Goal: Transaction & Acquisition: Purchase product/service

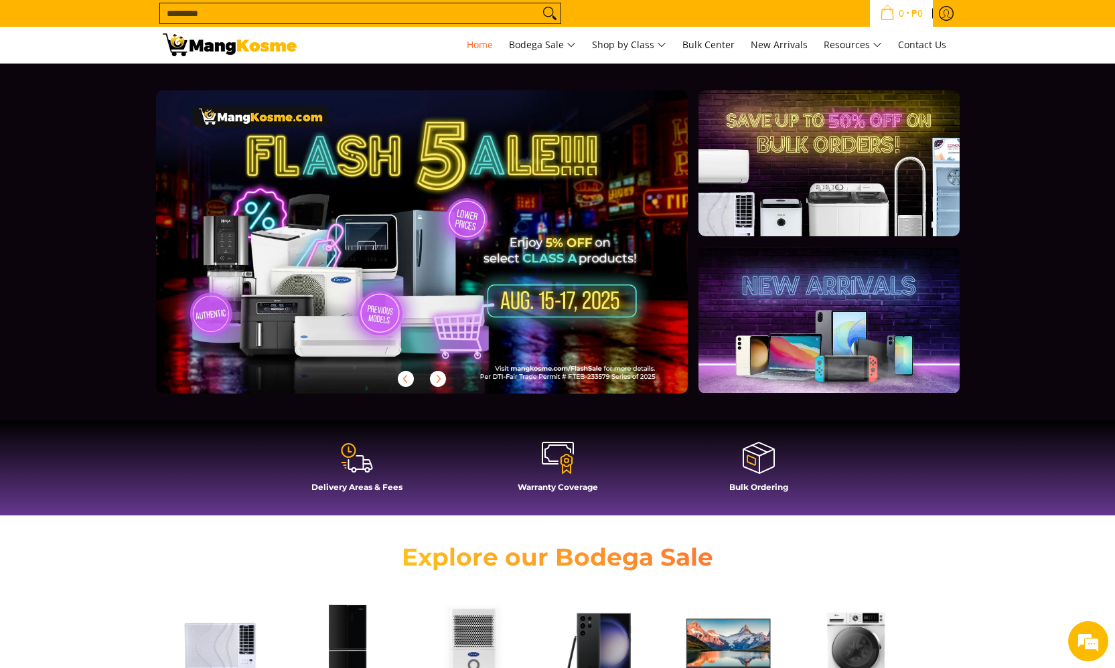
click at [897, 16] on span "0" at bounding box center [901, 13] width 9 height 9
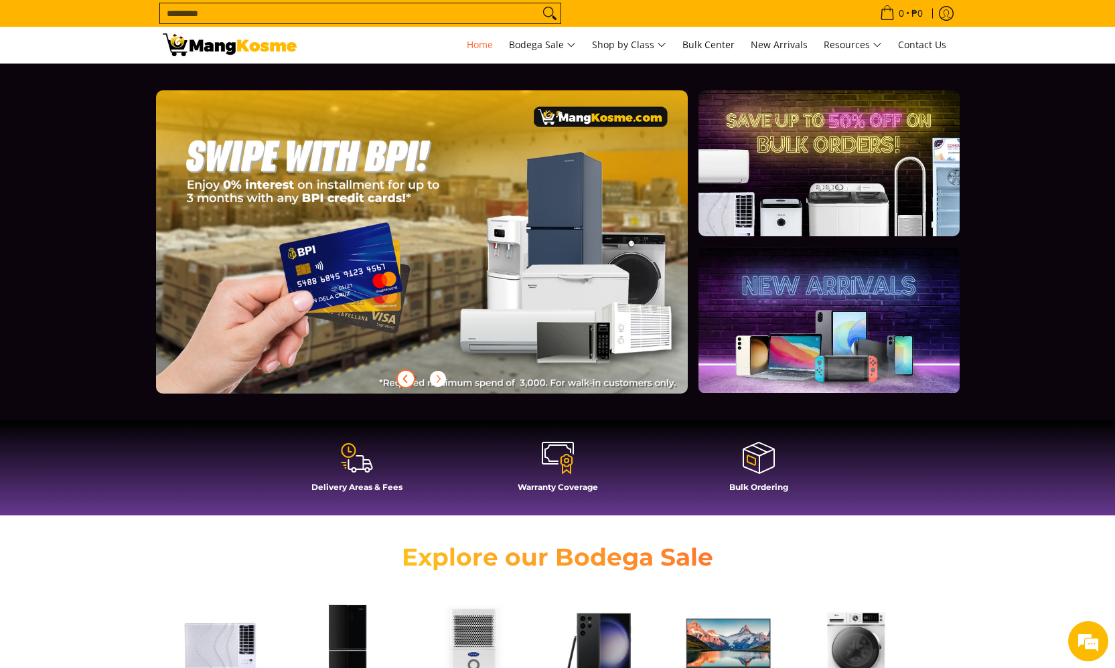
click at [405, 379] on icon "Previous" at bounding box center [404, 378] width 3 height 7
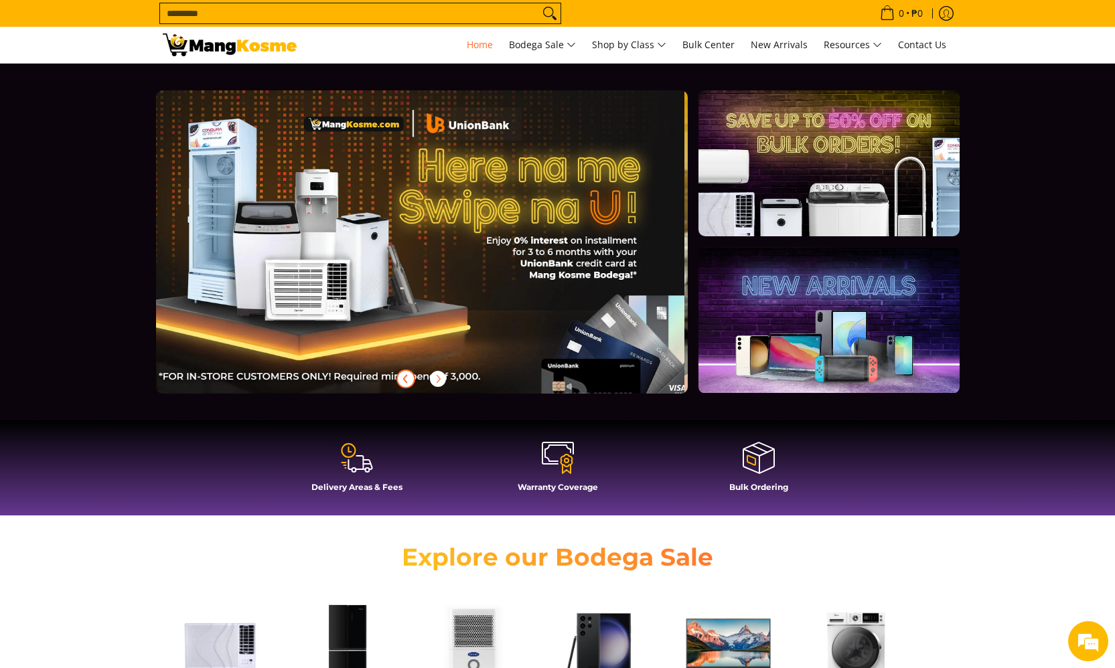
scroll to position [0, 1065]
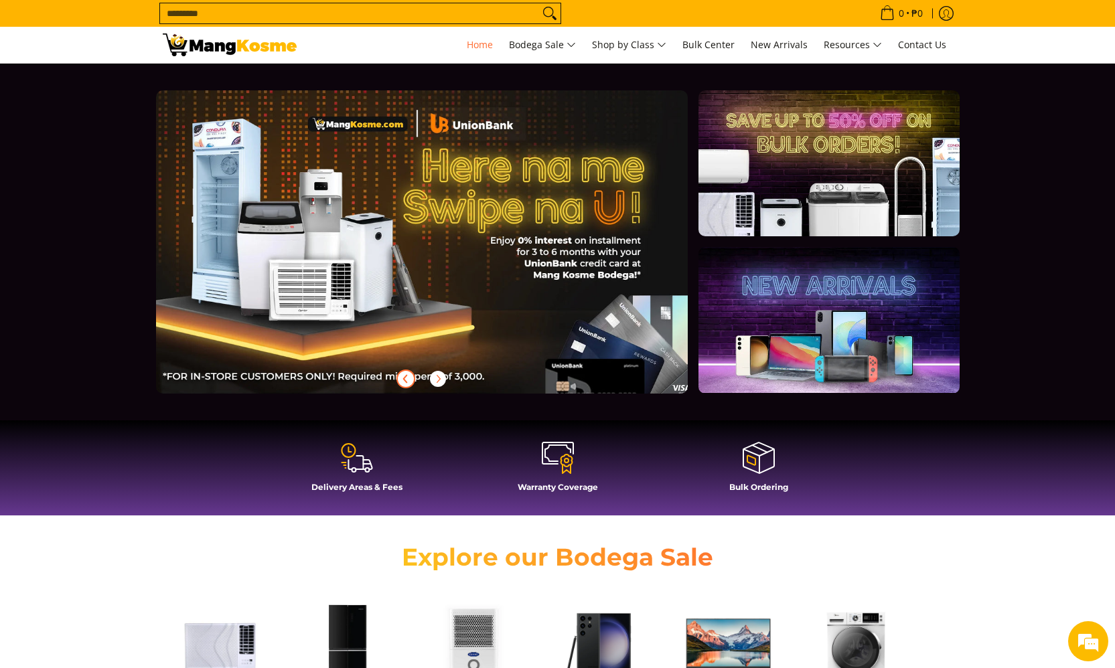
click at [403, 382] on icon "Previous" at bounding box center [406, 379] width 11 height 11
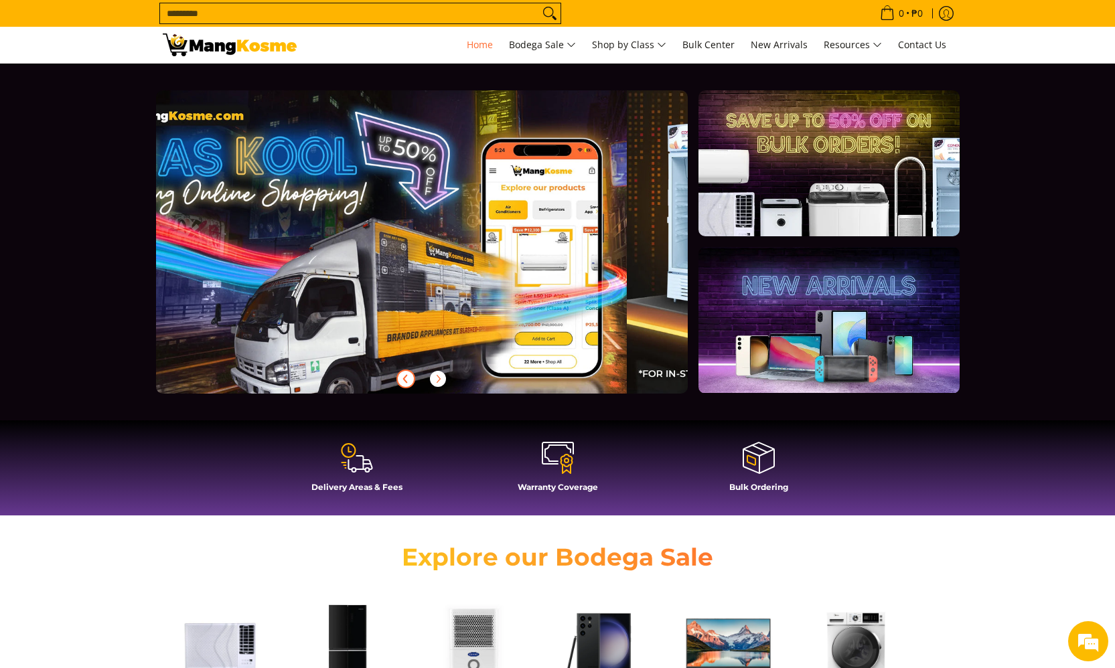
scroll to position [0, 532]
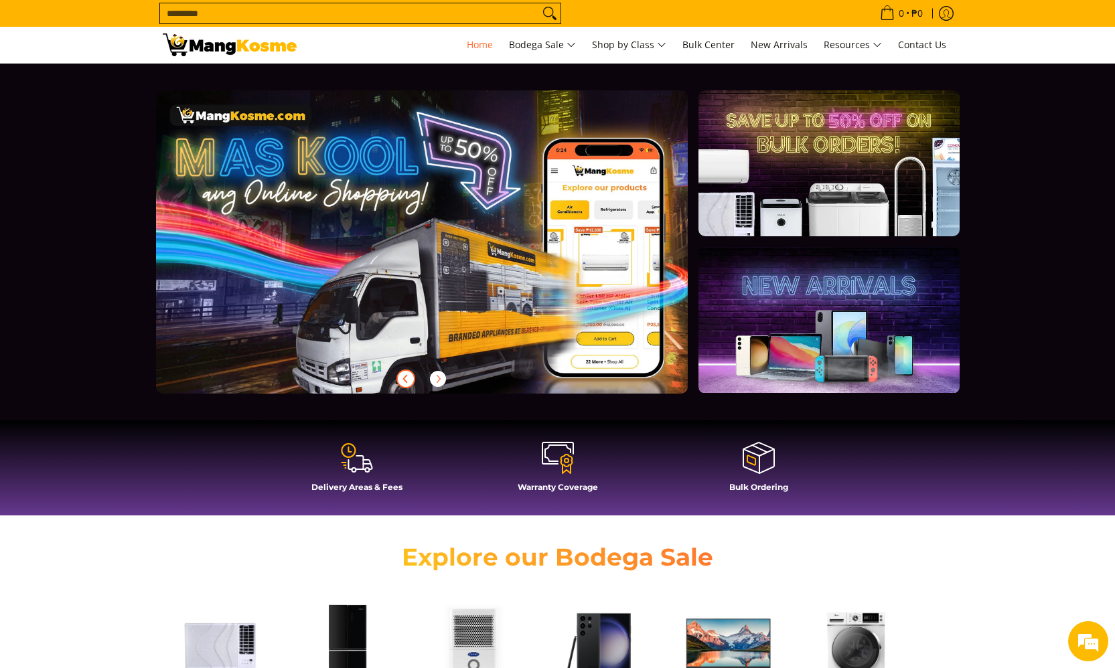
click at [403, 382] on icon "Previous" at bounding box center [406, 379] width 11 height 11
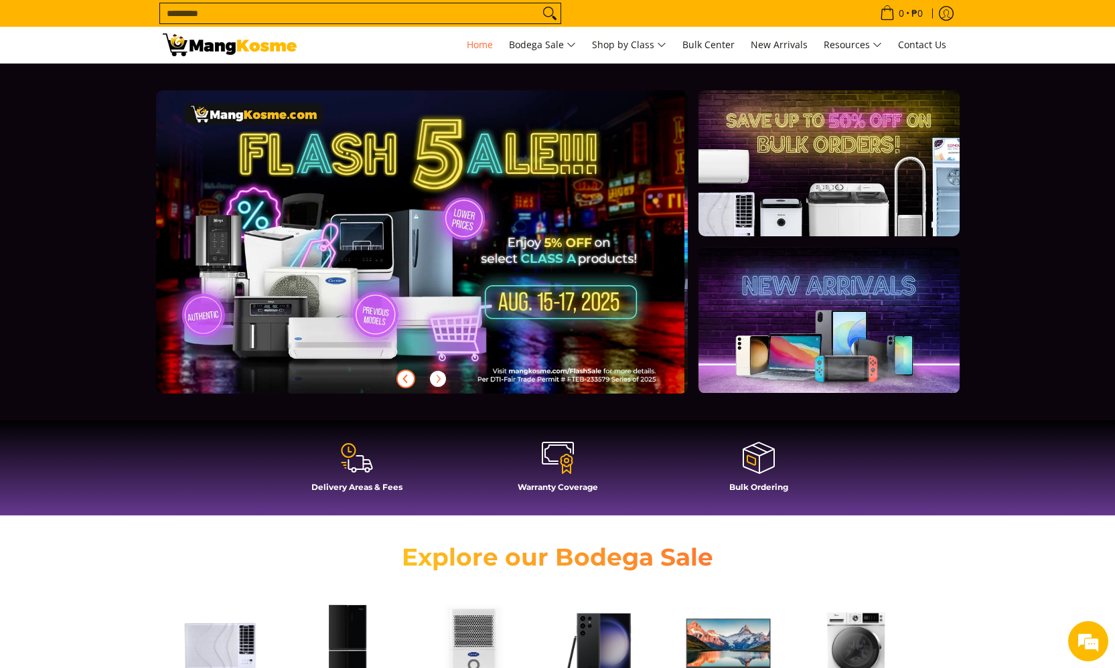
scroll to position [0, 0]
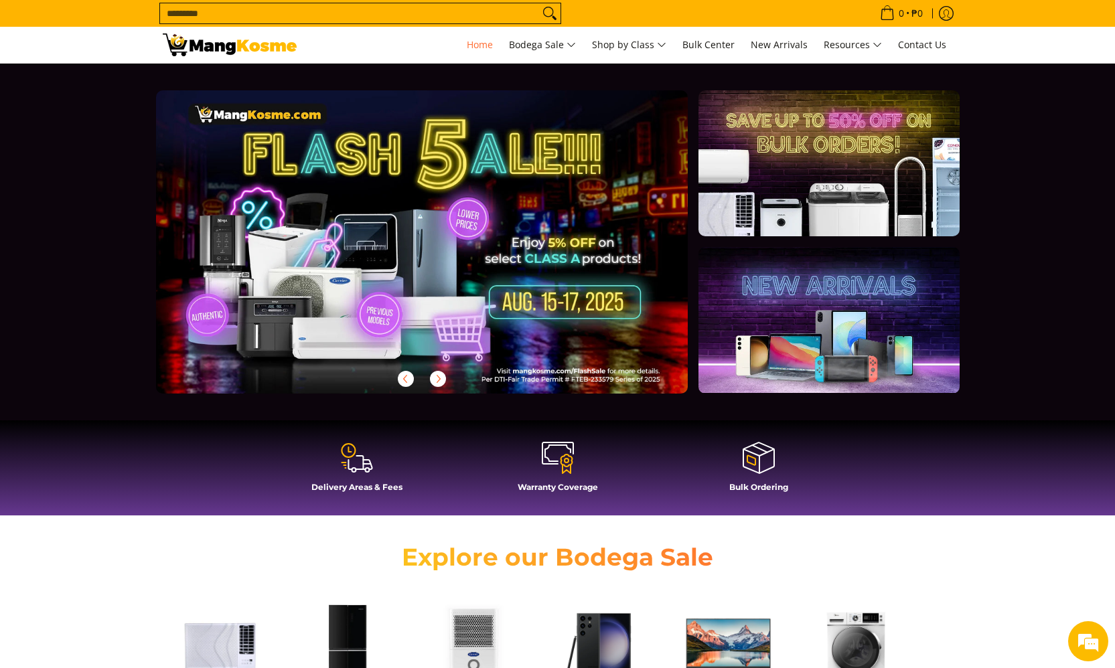
click at [479, 287] on div at bounding box center [422, 241] width 532 height 303
click at [574, 305] on div at bounding box center [422, 241] width 532 height 303
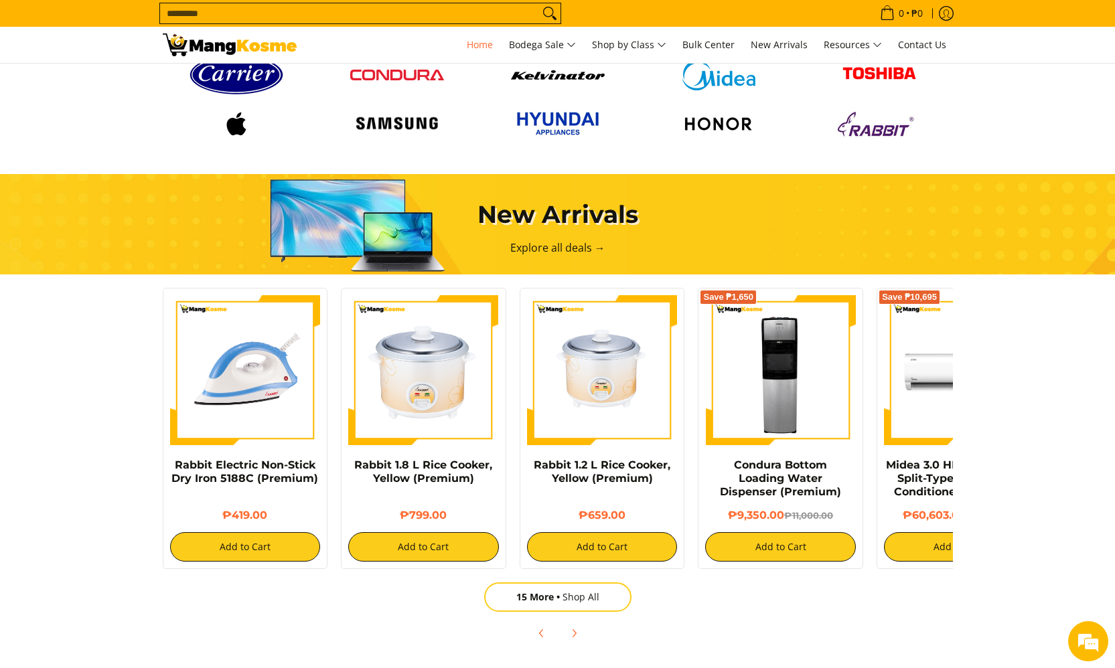
scroll to position [956, 0]
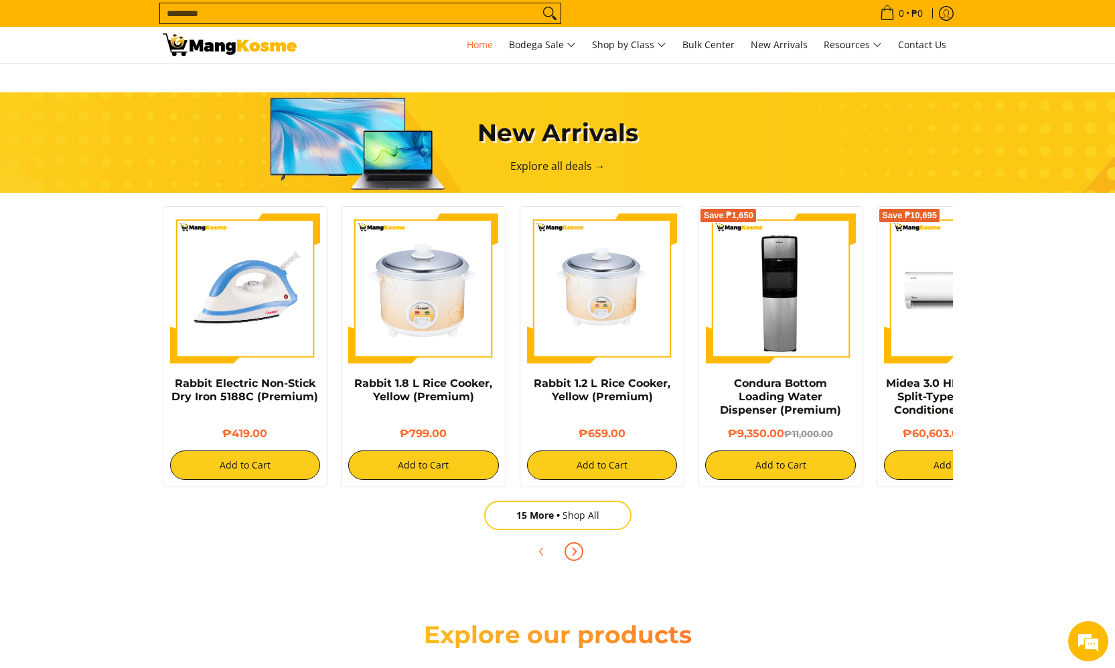
click at [575, 556] on icon "Next" at bounding box center [574, 552] width 11 height 11
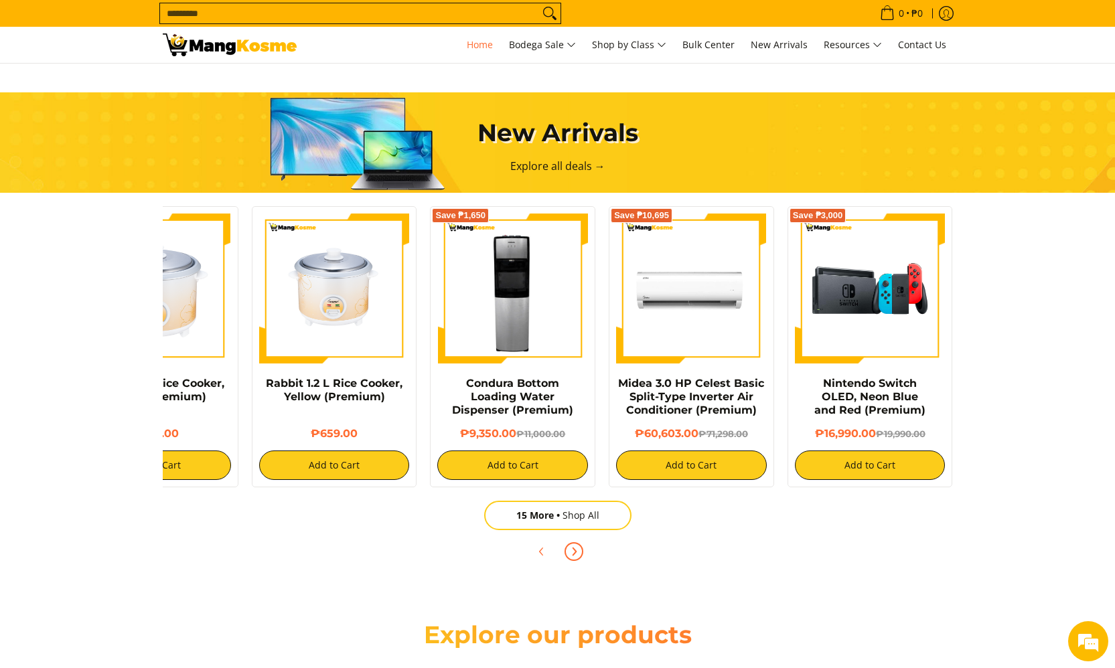
scroll to position [0, 268]
click at [575, 556] on icon "Next" at bounding box center [574, 552] width 11 height 11
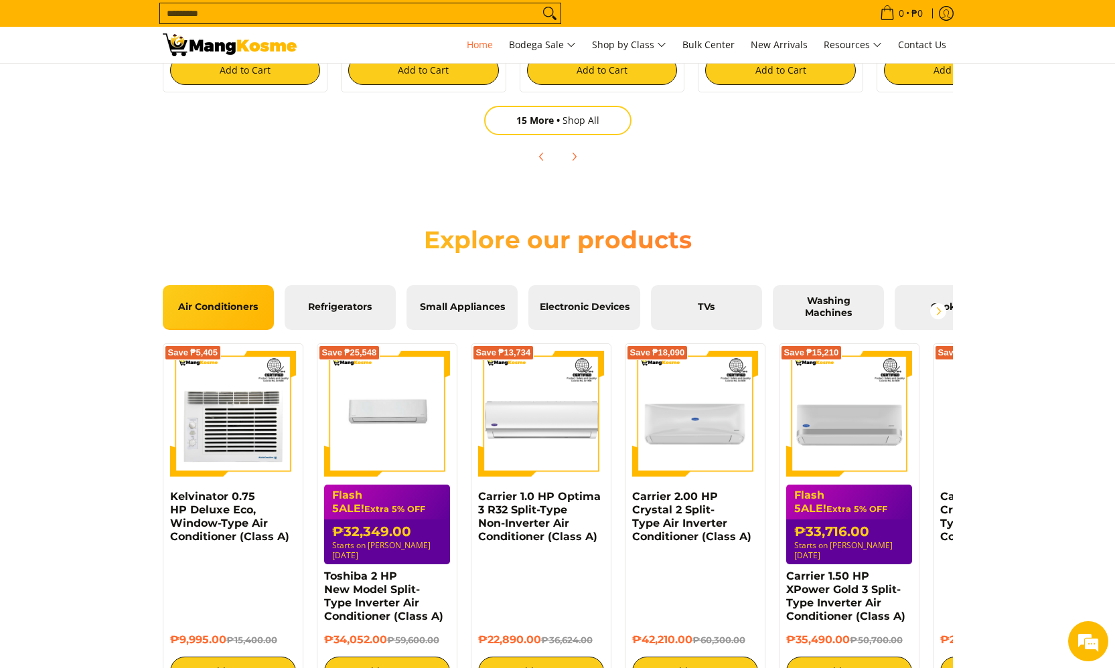
scroll to position [1383, 0]
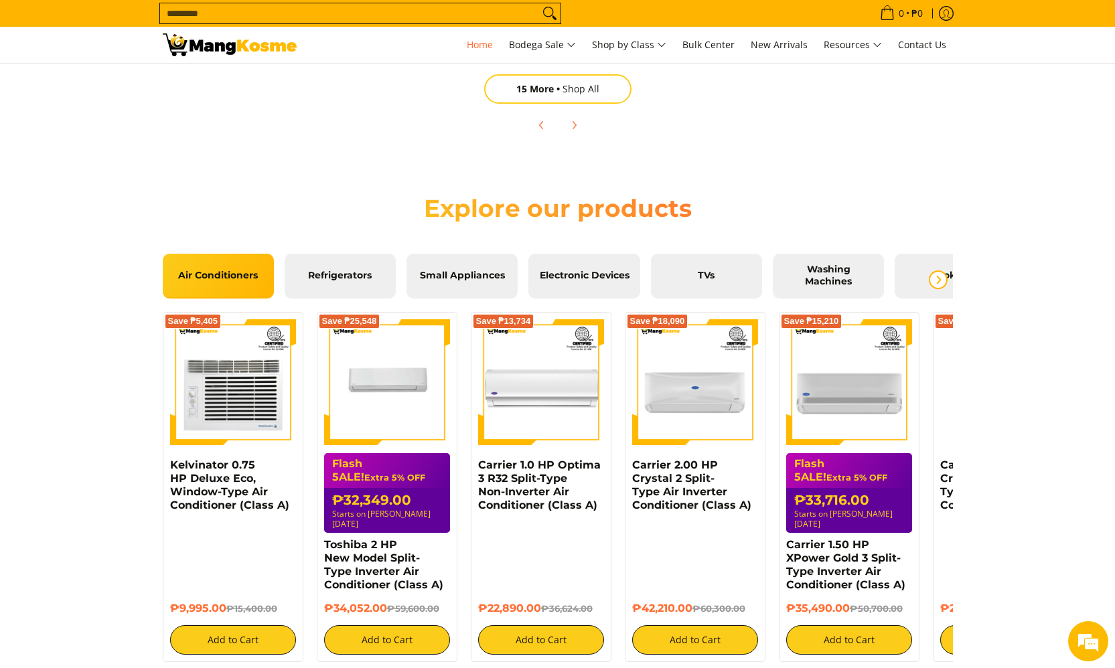
click at [942, 285] on icon "Next" at bounding box center [938, 280] width 11 height 11
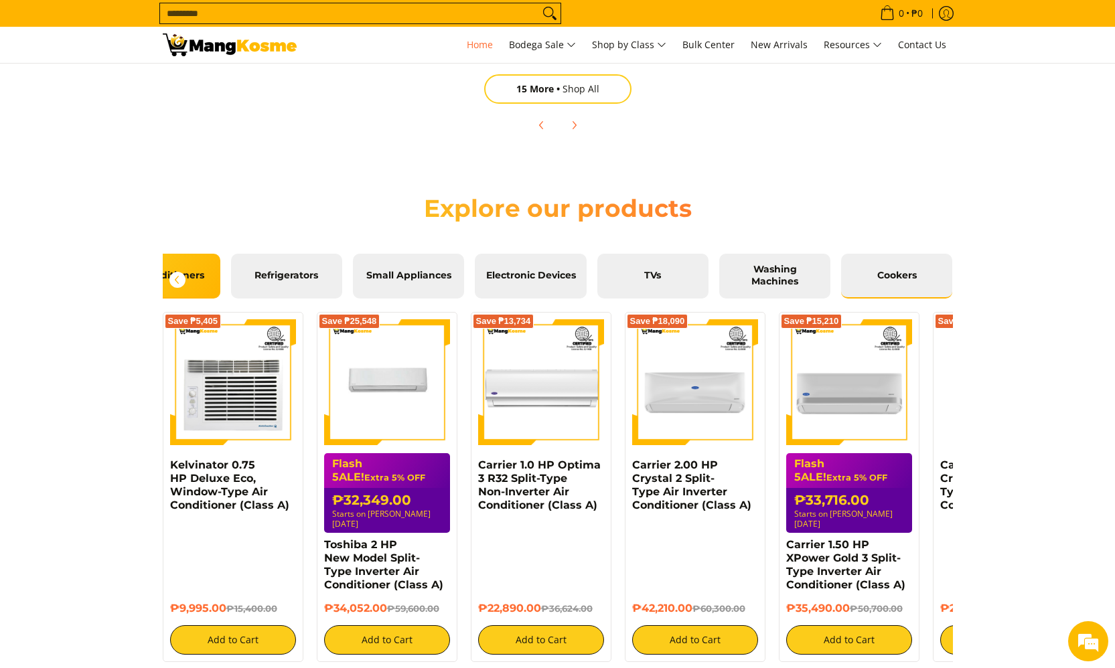
click at [942, 285] on link "Cookers" at bounding box center [896, 276] width 111 height 45
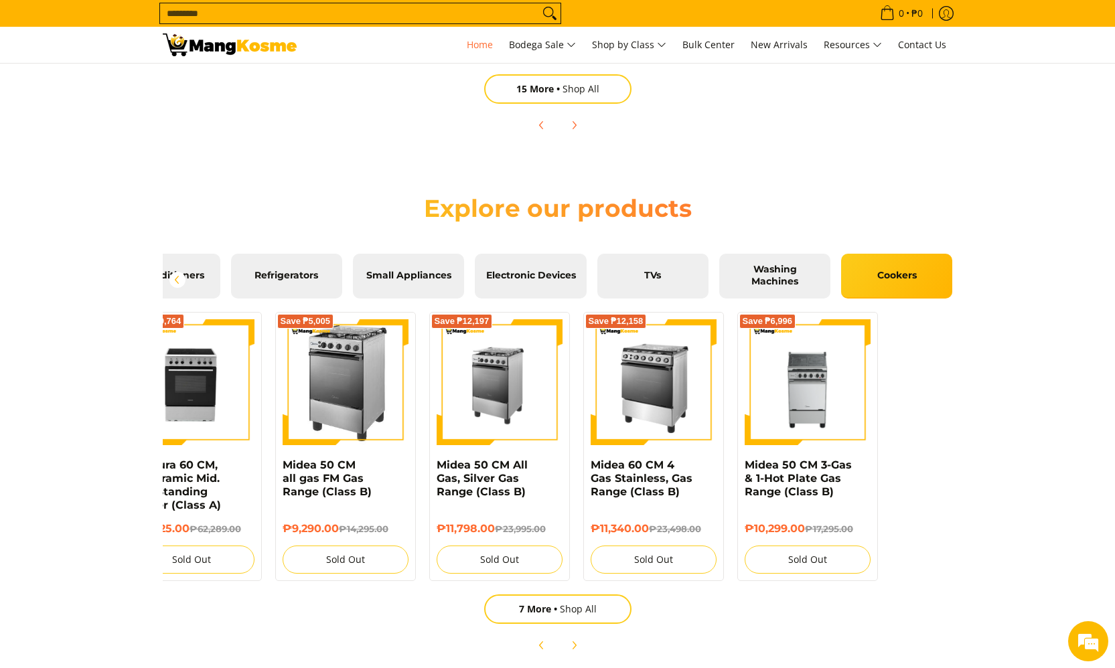
scroll to position [0, 447]
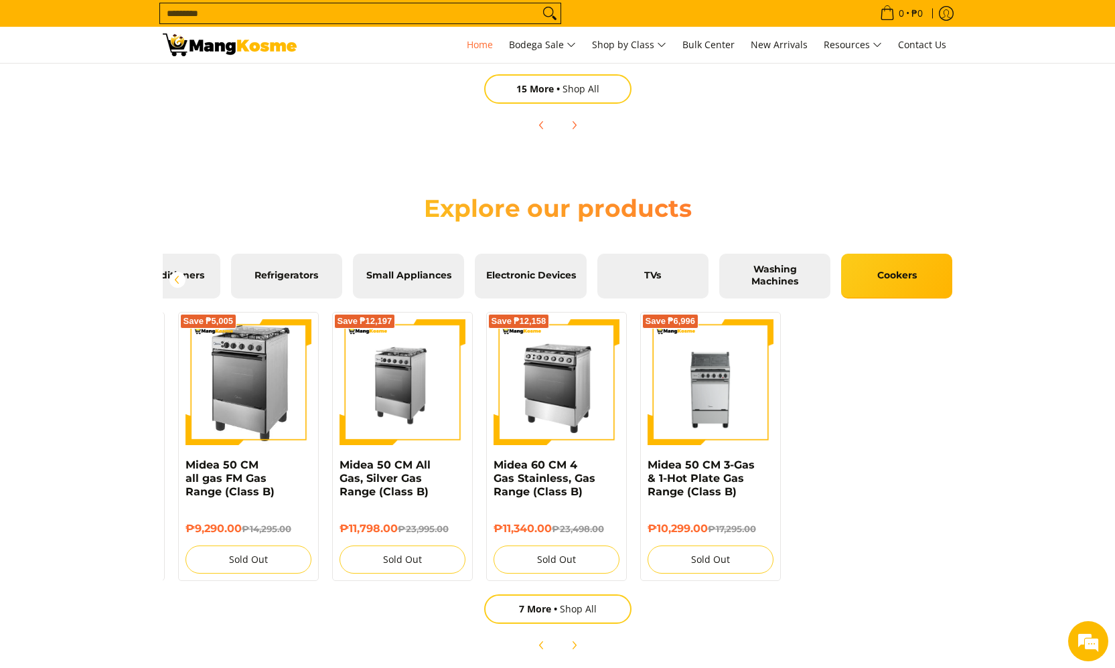
drag, startPoint x: 814, startPoint y: 492, endPoint x: 270, endPoint y: 469, distance: 545.0
click at [270, 469] on div "Save ₱41,105 Toshiba 90 CM Gray Gas Range (Class B) ₱32,390.00 ₱73,495.00 Add t…" at bounding box center [334, 443] width 1250 height 276
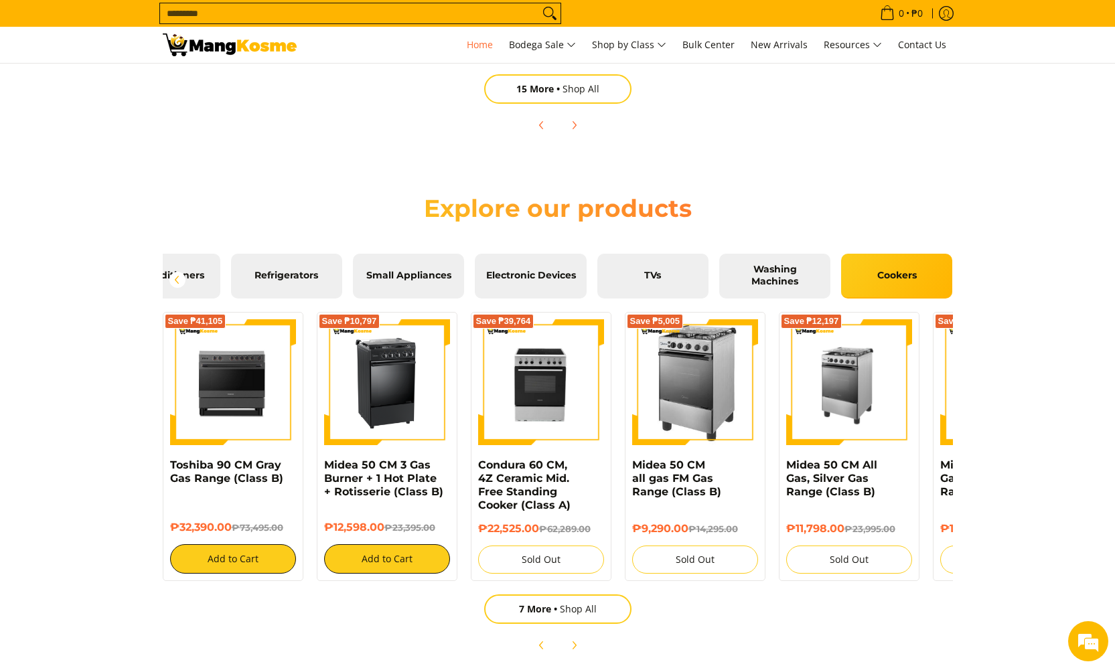
scroll to position [0, 0]
drag, startPoint x: 483, startPoint y: 478, endPoint x: 1090, endPoint y: 482, distance: 607.5
click at [1090, 482] on section "Explore our products Air Conditioners Refrigerators Small Appliances Electronic…" at bounding box center [557, 420] width 1115 height 507
click at [754, 283] on span "Washing Machines" at bounding box center [774, 275] width 91 height 23
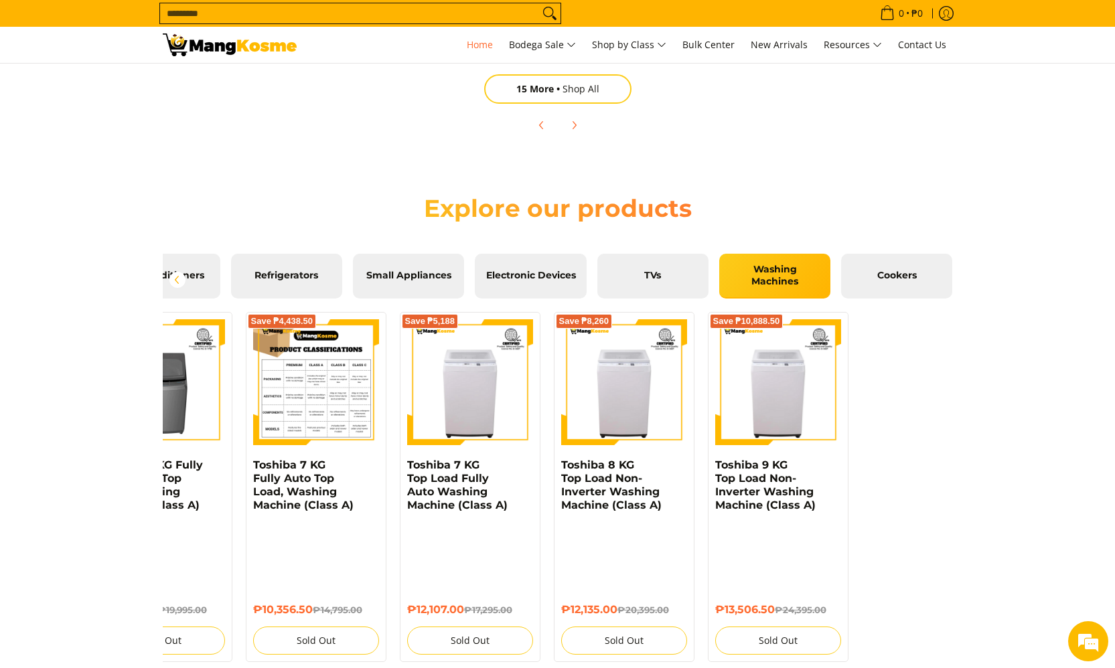
scroll to position [0, 447]
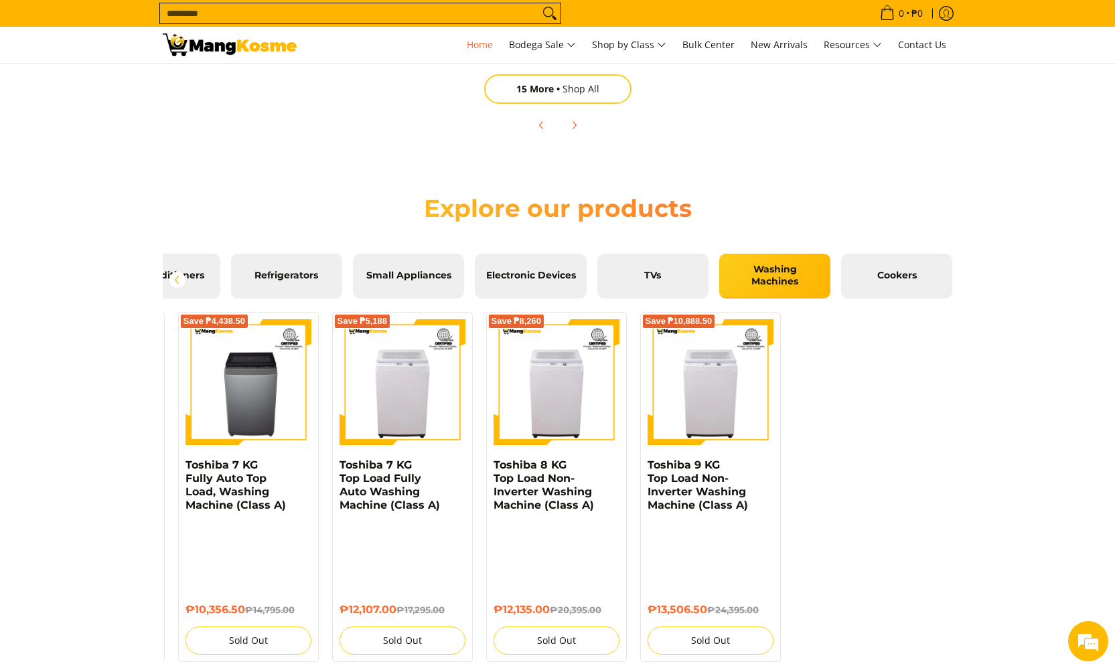
drag, startPoint x: 732, startPoint y: 432, endPoint x: 968, endPoint y: 464, distance: 238.6
click at [968, 464] on section "Explore our products Air Conditioners Refrigerators Small Appliances Electronic…" at bounding box center [557, 461] width 1115 height 588
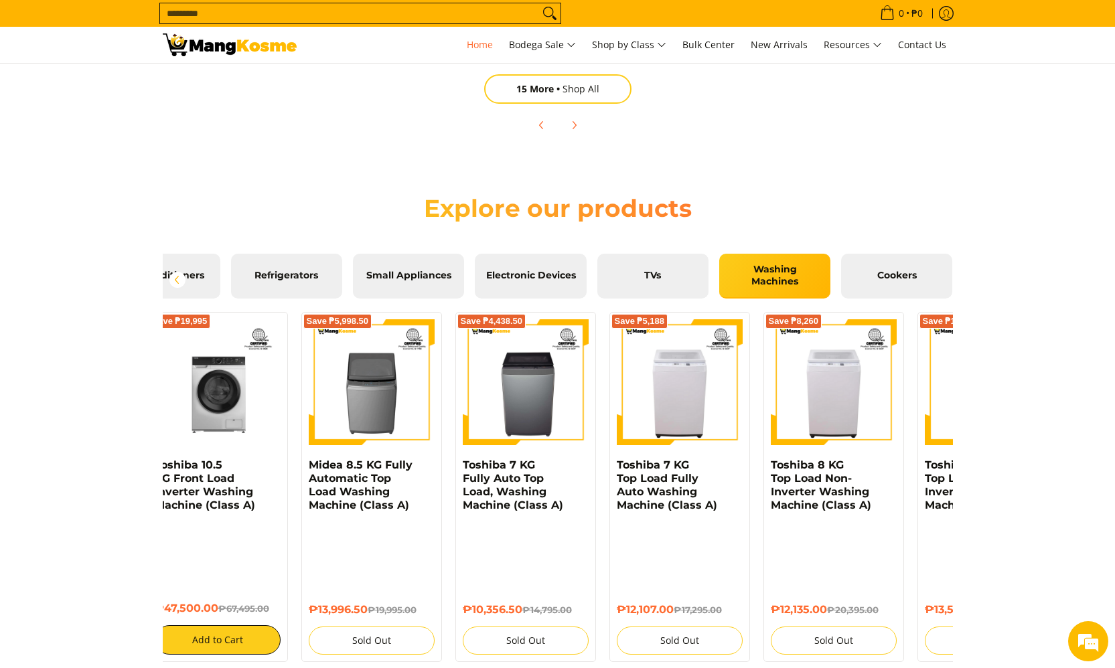
scroll to position [0, 0]
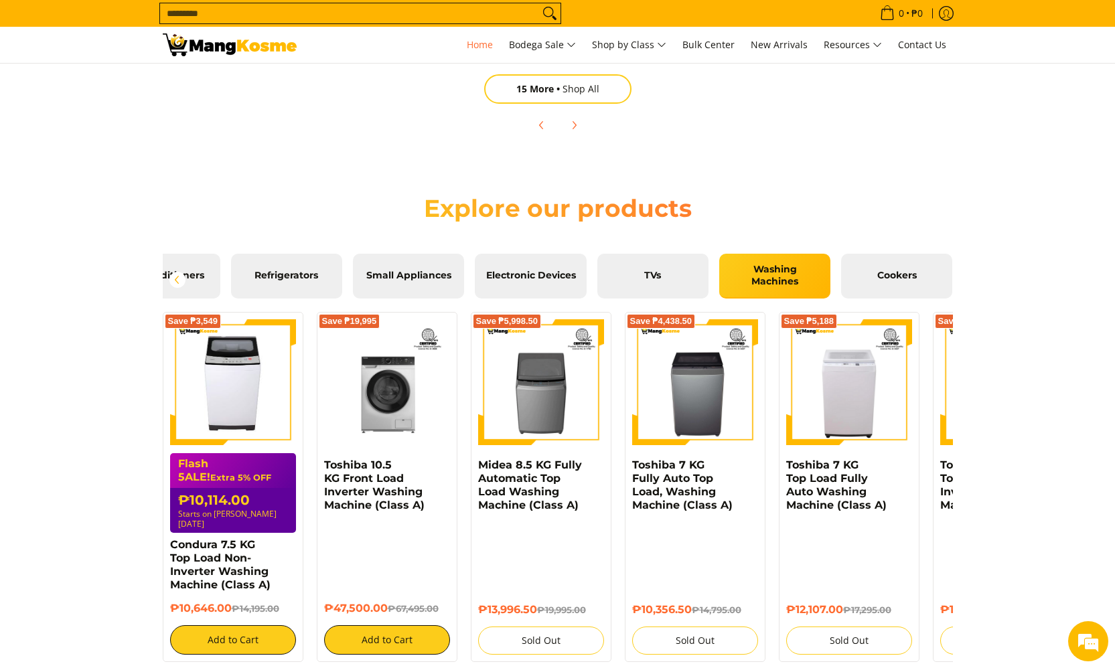
drag, startPoint x: 409, startPoint y: 507, endPoint x: 1025, endPoint y: 504, distance: 616.2
click at [1025, 504] on section "Explore our products Air Conditioners Refrigerators Small Appliances Electronic…" at bounding box center [557, 461] width 1115 height 588
click at [668, 277] on span "TVs" at bounding box center [652, 276] width 91 height 12
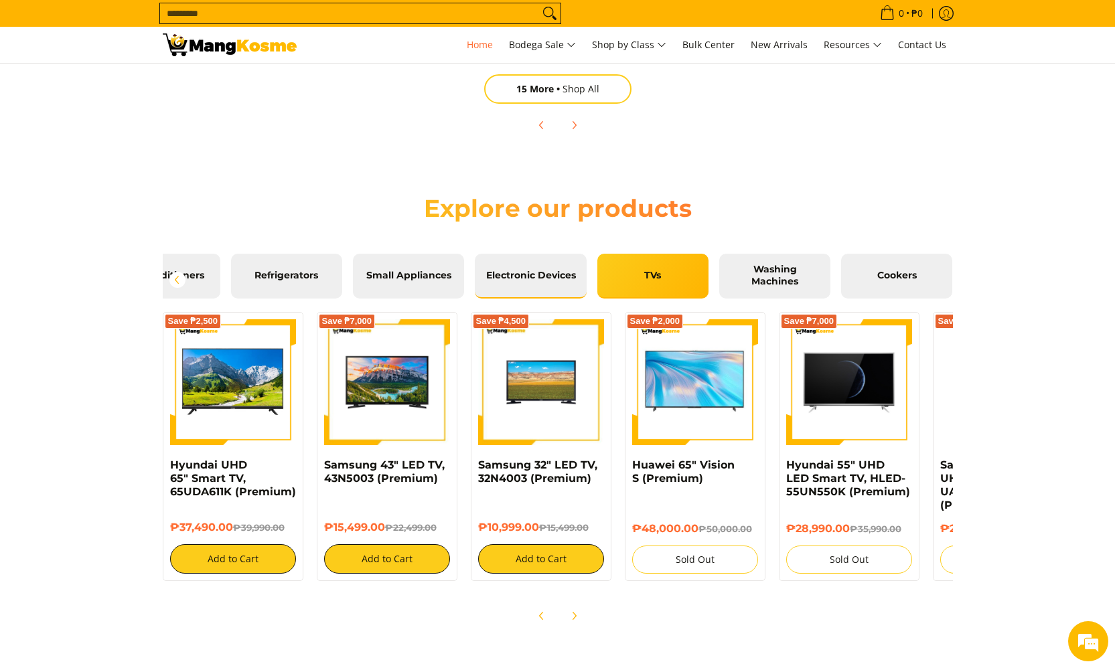
click at [538, 280] on span "Electronic Devices" at bounding box center [530, 276] width 91 height 12
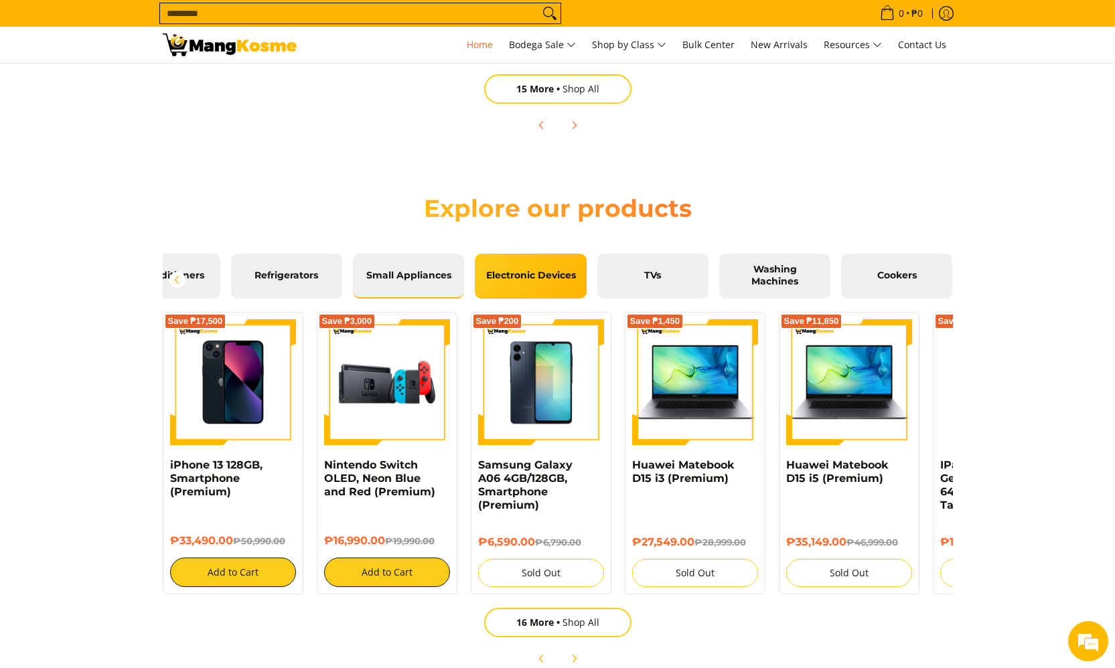
click at [372, 270] on span "Small Appliances" at bounding box center [408, 276] width 91 height 12
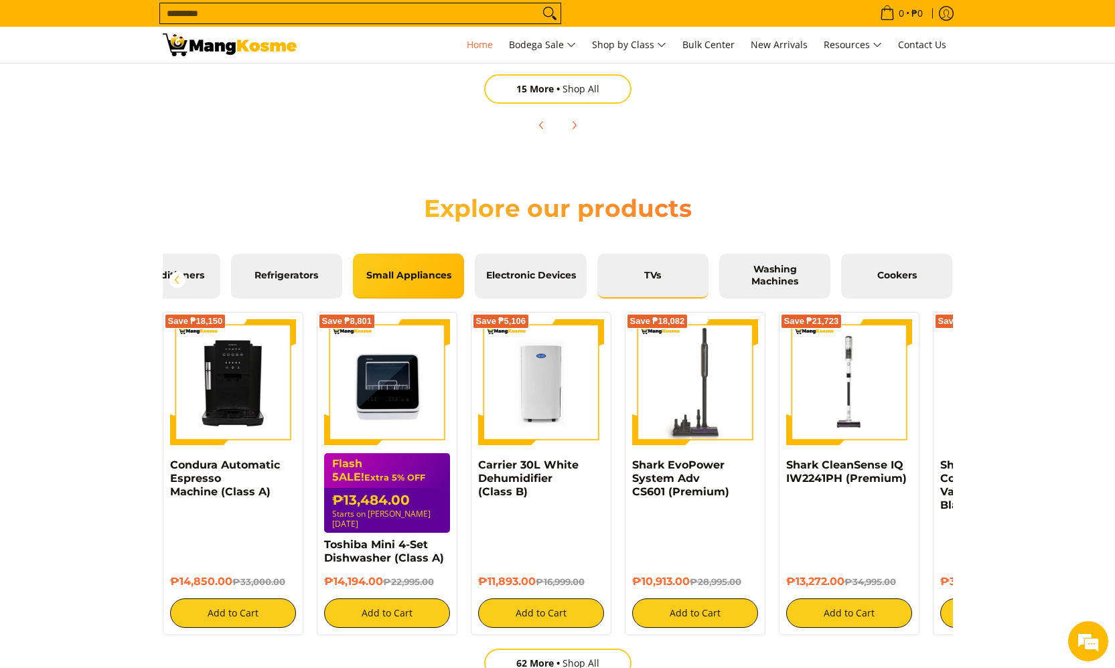
click at [643, 284] on link "TVs" at bounding box center [652, 276] width 111 height 45
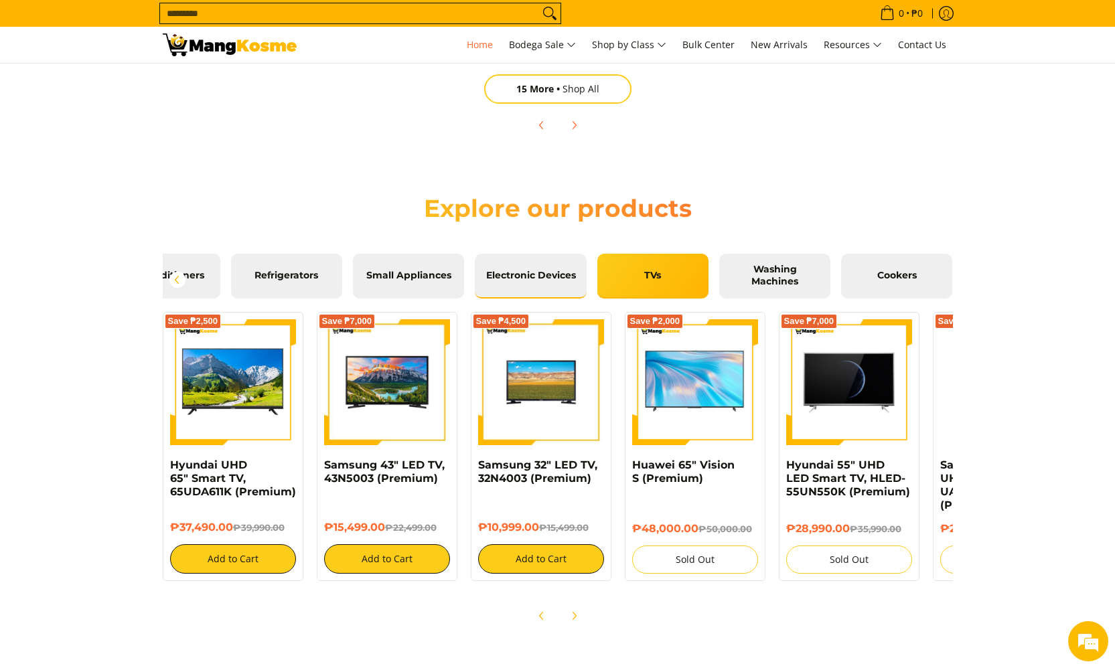
click at [484, 277] on link "Electronic Devices" at bounding box center [530, 276] width 111 height 45
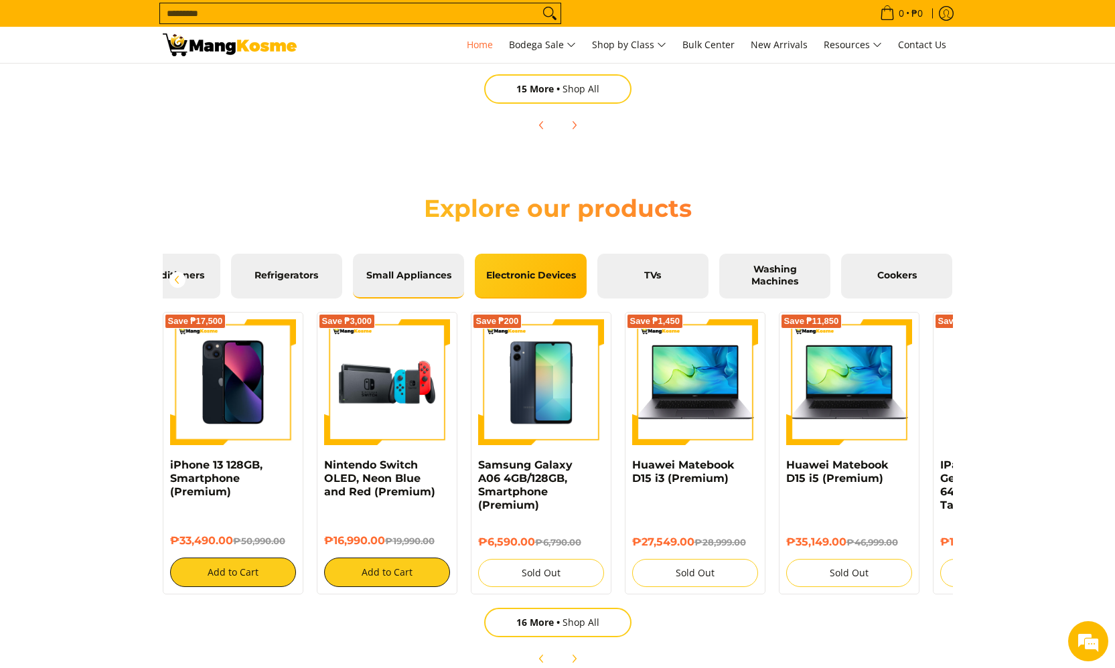
click at [435, 278] on span "Small Appliances" at bounding box center [408, 276] width 91 height 12
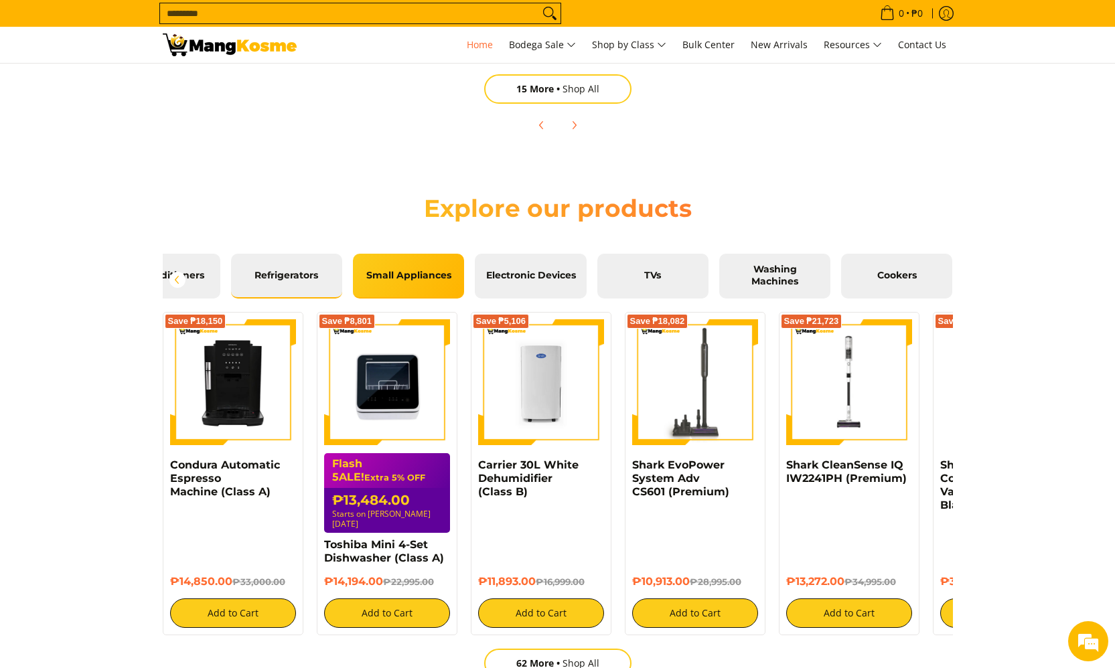
click at [277, 283] on link "Refrigerators" at bounding box center [286, 276] width 111 height 45
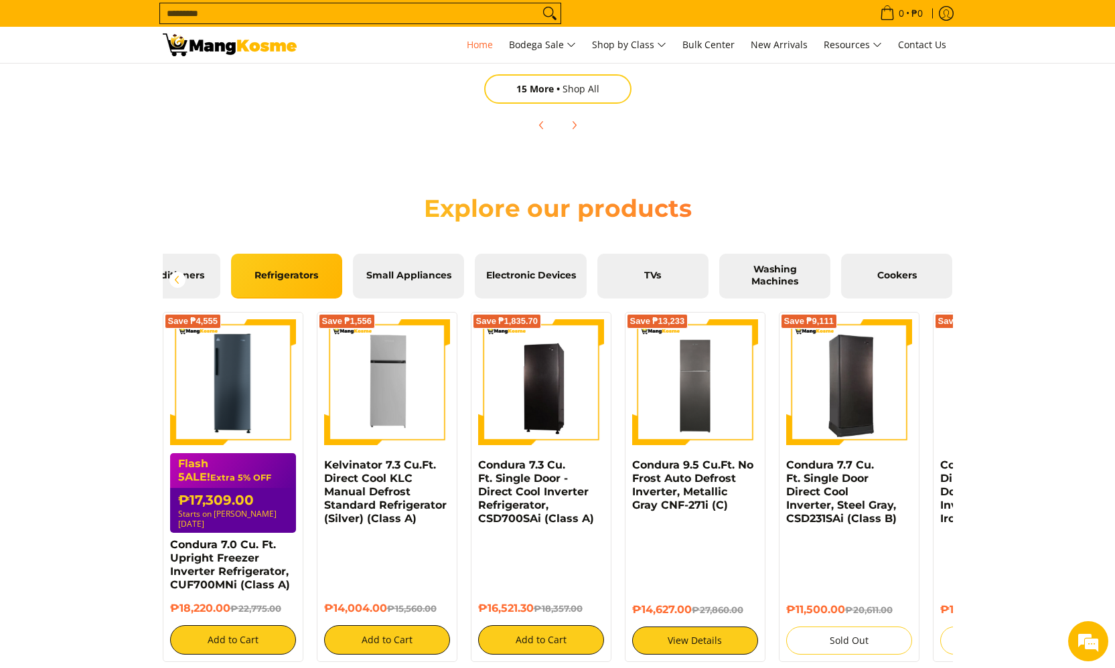
drag, startPoint x: 309, startPoint y: 366, endPoint x: 789, endPoint y: 429, distance: 484.3
click at [782, 428] on div "Save ₱4,555 Flash 5ALE! Extra 5% OFF ₱17,309.00 Starts on Aug 15 Condura 7.0 Cu…" at bounding box center [781, 483] width 1250 height 357
drag, startPoint x: 843, startPoint y: 437, endPoint x: 917, endPoint y: 472, distance: 81.8
click at [936, 482] on div "Save ₱4,555 Flash 5ALE! Extra 5% OFF ₱17,309.00 Starts on Aug 15 Condura 7.0 Cu…" at bounding box center [781, 483] width 1250 height 357
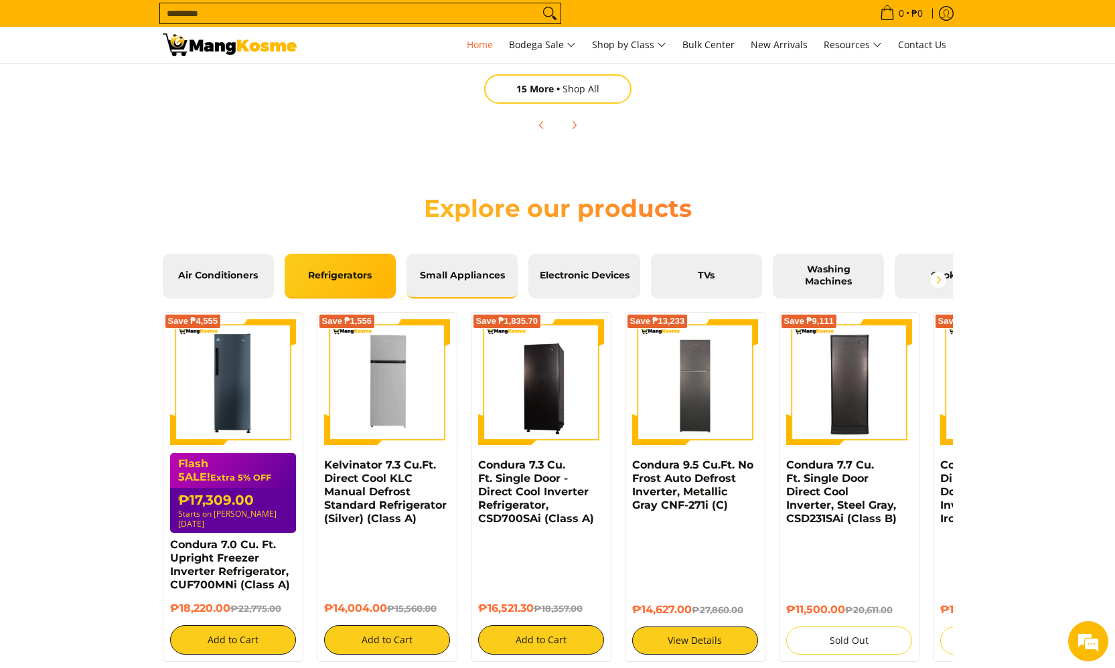
drag, startPoint x: 218, startPoint y: 279, endPoint x: 461, endPoint y: 294, distance: 242.9
click at [461, 294] on div "Air Conditioners Refrigerators Small Appliances Electronic Devices TVs Washing …" at bounding box center [585, 280] width 844 height 52
click at [240, 260] on link "Air Conditioners" at bounding box center [218, 276] width 111 height 45
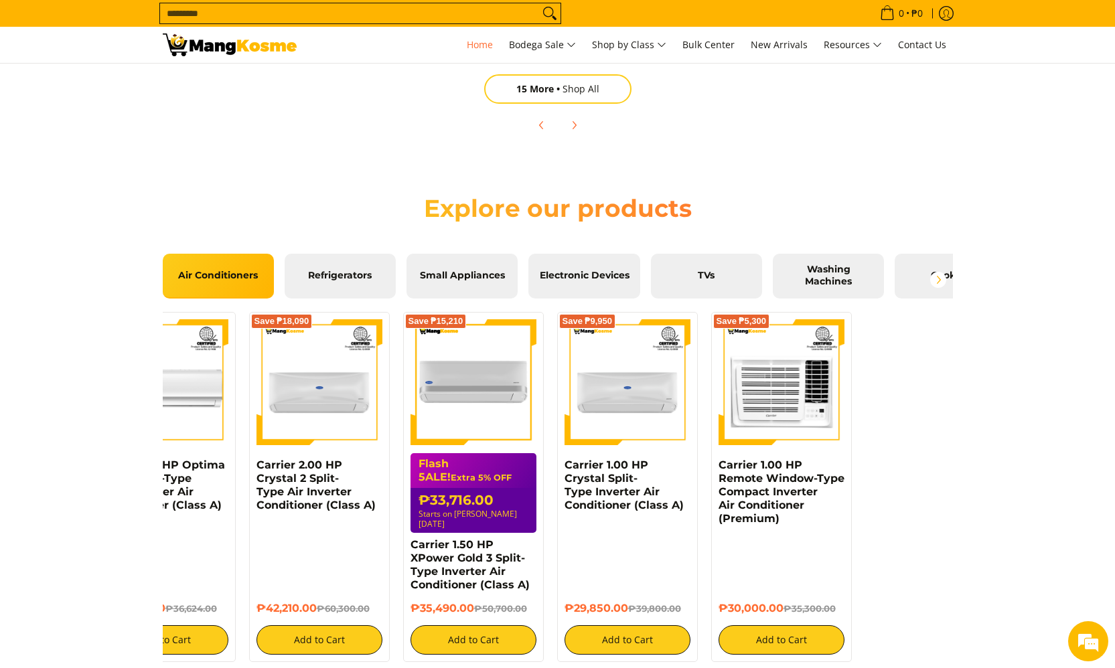
scroll to position [0, 376]
drag, startPoint x: 800, startPoint y: 441, endPoint x: 423, endPoint y: 429, distance: 376.6
click at [423, 429] on img at bounding box center [473, 382] width 126 height 126
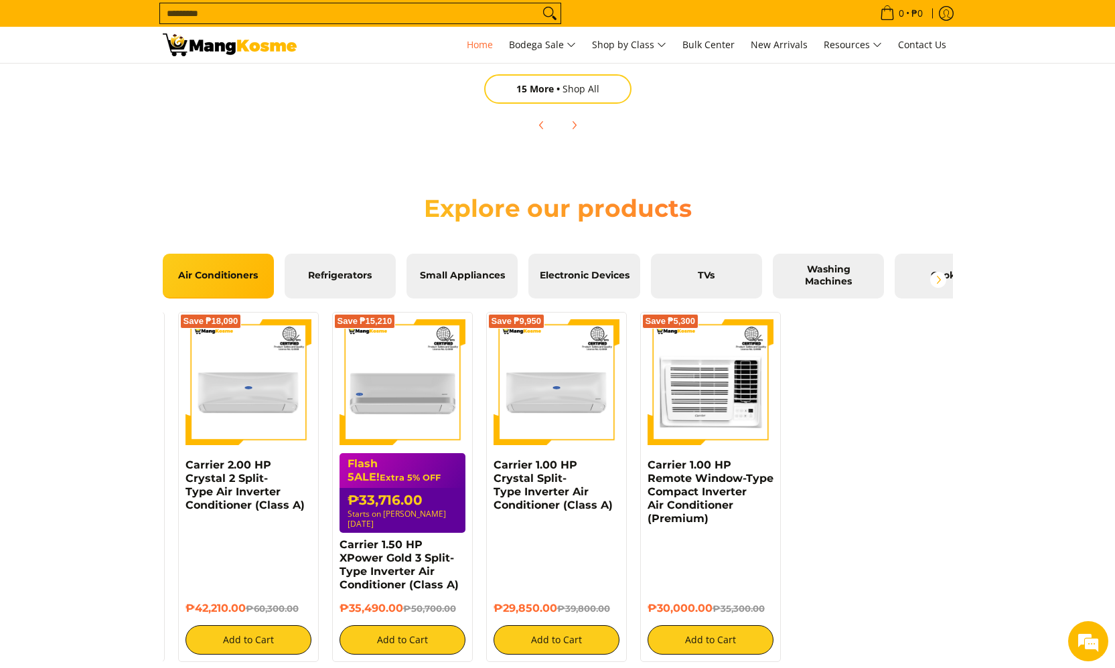
drag, startPoint x: 802, startPoint y: 457, endPoint x: 487, endPoint y: 461, distance: 314.8
click at [487, 461] on div "Save ₱5,405 Kelvinator 0.75 HP Deluxe Eco, Window-Type Air Conditioner (Class A…" at bounding box center [334, 483] width 1250 height 357
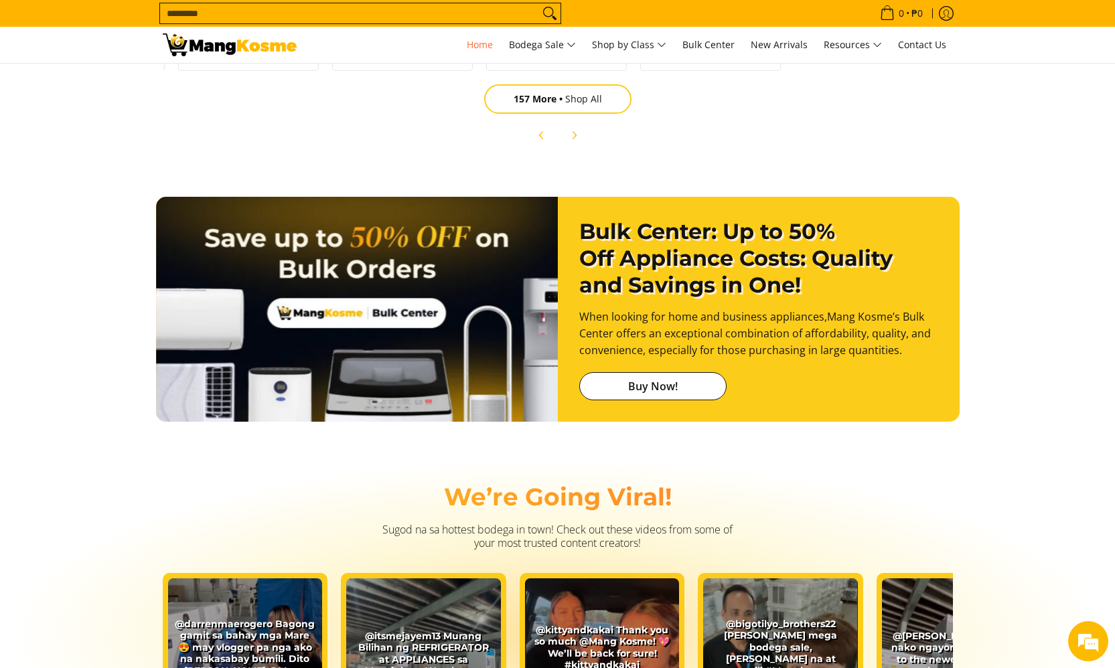
scroll to position [2013, 0]
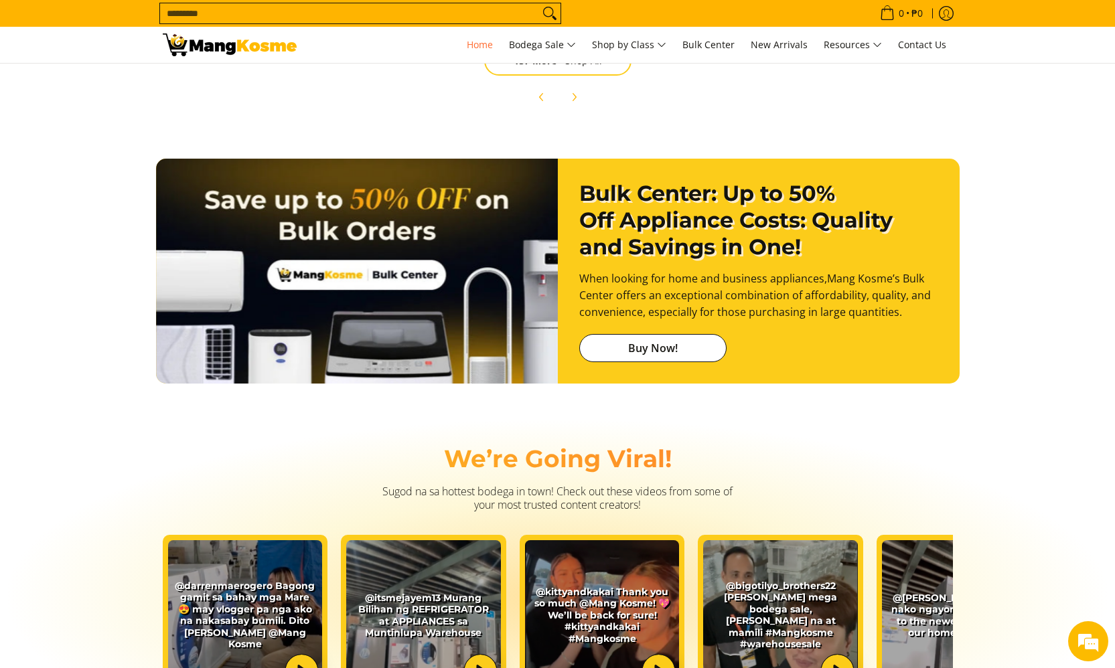
click at [654, 334] on link "Buy Now!" at bounding box center [652, 348] width 147 height 28
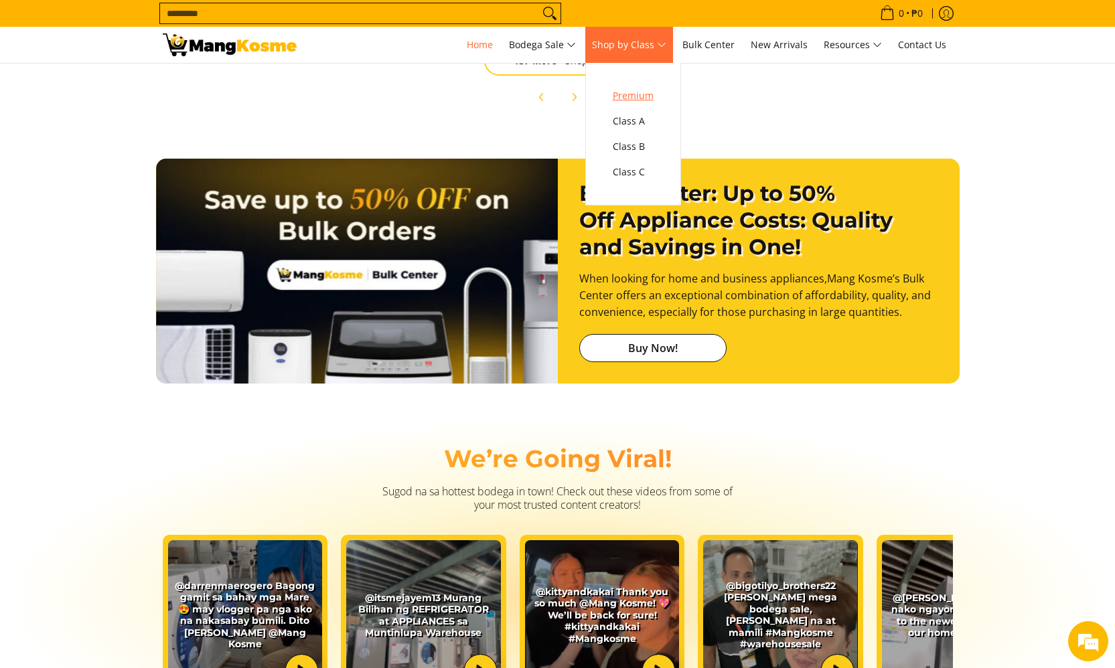
click at [646, 96] on span "Premium" at bounding box center [633, 96] width 41 height 17
